Goal: Find specific page/section: Find specific page/section

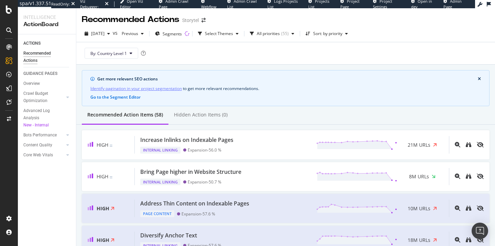
click at [163, 5] on span "Admin Crawl Page" at bounding box center [174, 4] width 30 height 11
